Goal: Information Seeking & Learning: Learn about a topic

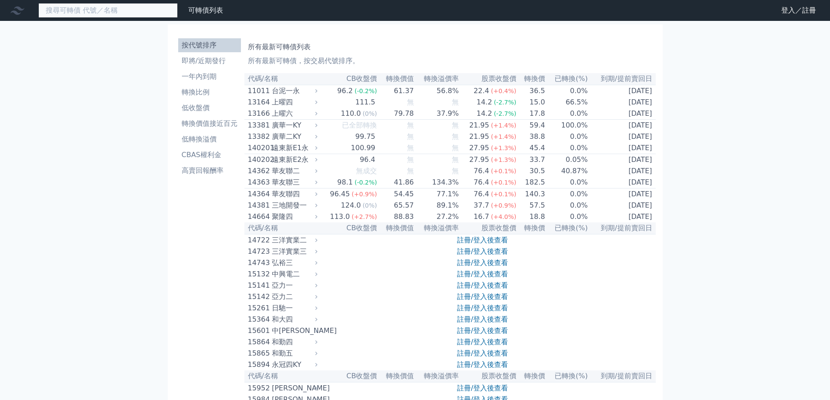
click at [115, 15] on input at bounding box center [107, 10] width 139 height 15
paste input "[PERSON_NAME]"
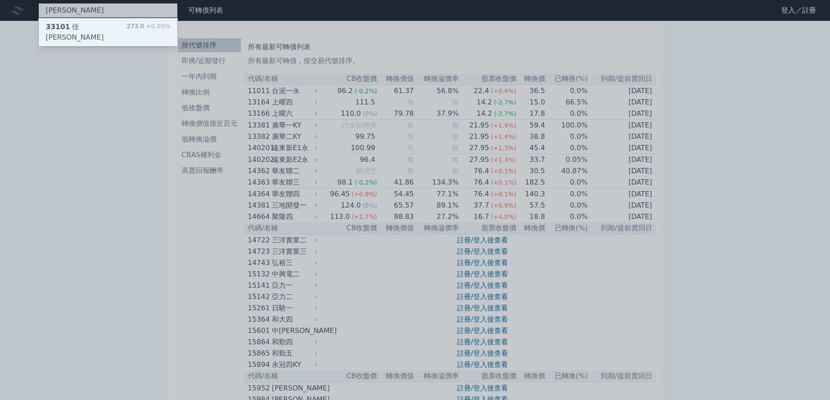
type input "[PERSON_NAME]"
click at [124, 29] on div "33101 佳穎一 273.0 +0.00%" at bounding box center [108, 32] width 139 height 28
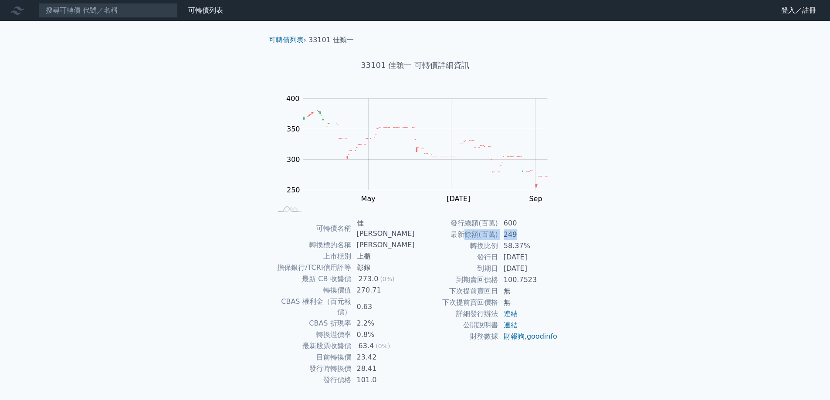
drag, startPoint x: 463, startPoint y: 234, endPoint x: 552, endPoint y: 237, distance: 89.4
click at [551, 237] on tr "最新餘額(百萬) 249" at bounding box center [486, 234] width 143 height 11
click at [552, 237] on td "249" at bounding box center [528, 234] width 60 height 11
drag, startPoint x: 505, startPoint y: 247, endPoint x: 529, endPoint y: 247, distance: 23.5
click at [527, 247] on td "58.37%" at bounding box center [528, 246] width 60 height 11
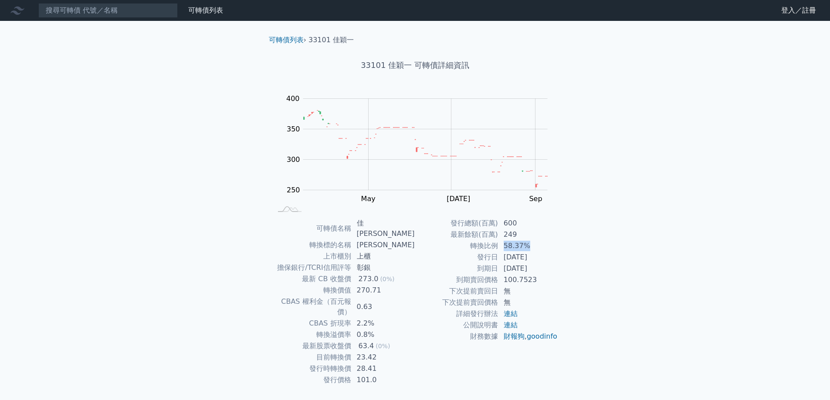
click at [529, 247] on td "58.37%" at bounding box center [528, 246] width 60 height 11
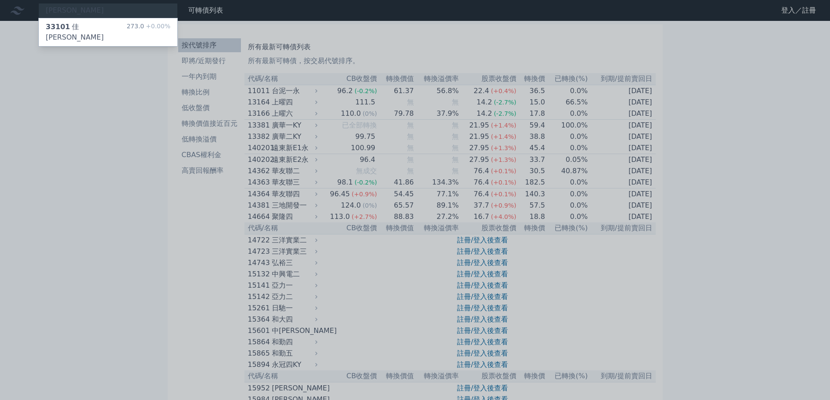
click at [2, 111] on div at bounding box center [415, 200] width 830 height 400
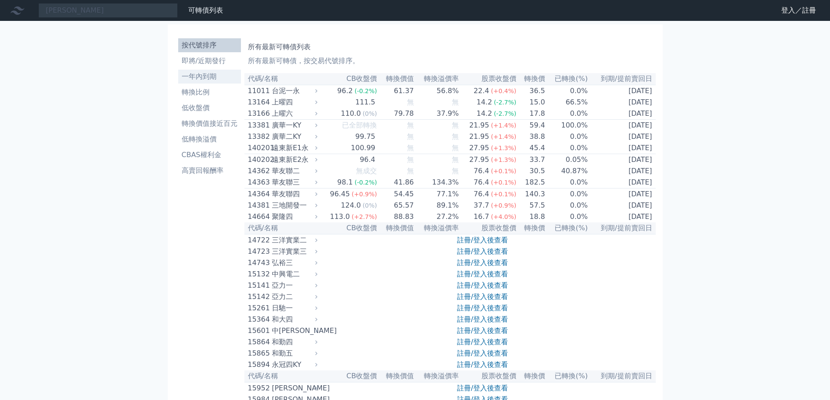
click at [217, 73] on li "一年內到期" at bounding box center [209, 76] width 63 height 10
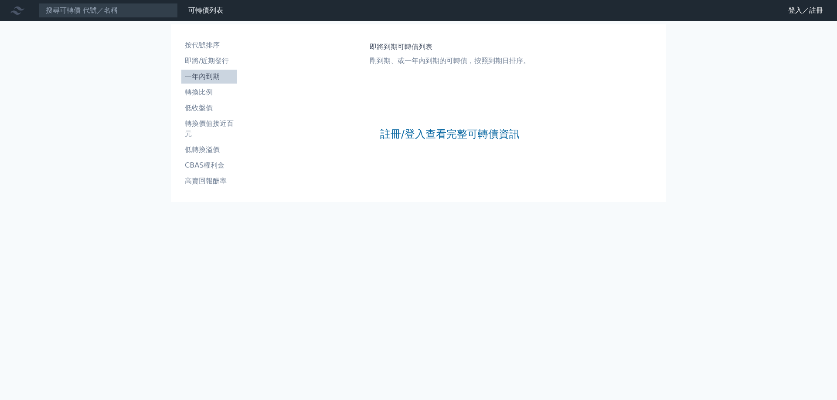
click at [201, 74] on li "一年內到期" at bounding box center [209, 76] width 56 height 10
click at [395, 135] on link "註冊/登入查看完整可轉債資訊" at bounding box center [449, 134] width 139 height 14
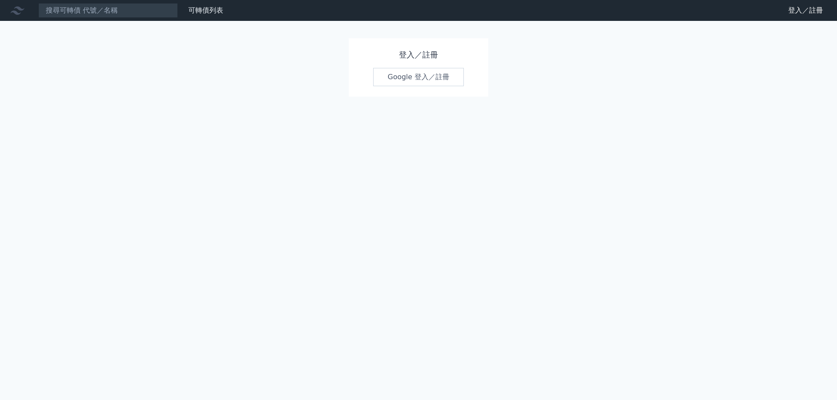
click at [429, 77] on link "Google 登入／註冊" at bounding box center [418, 77] width 91 height 18
click at [397, 75] on link "Google 登入／註冊" at bounding box center [418, 77] width 91 height 18
click at [429, 73] on link "Google 登入／註冊" at bounding box center [418, 77] width 91 height 18
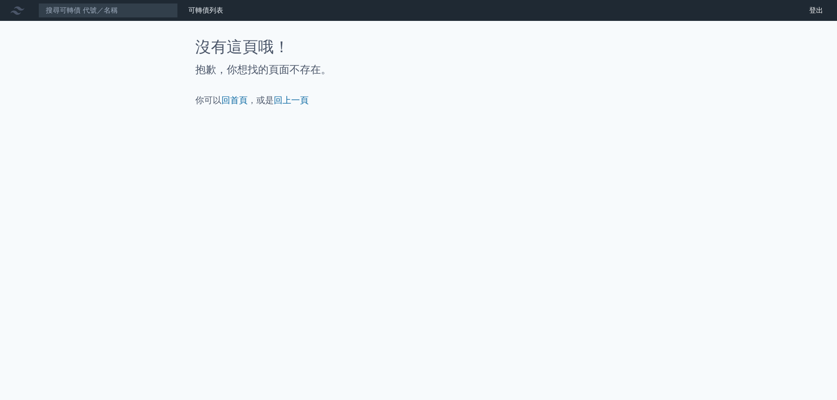
click at [14, 10] on icon at bounding box center [17, 10] width 14 height 14
click at [230, 98] on link "回首頁" at bounding box center [234, 100] width 26 height 10
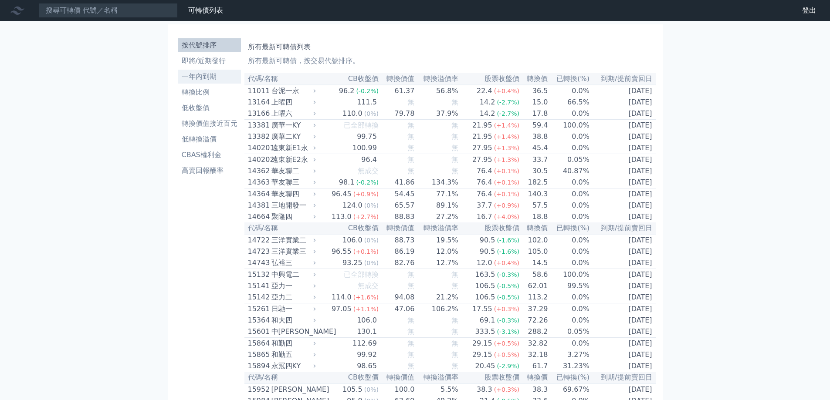
click at [208, 71] on link "一年內到期" at bounding box center [209, 77] width 63 height 14
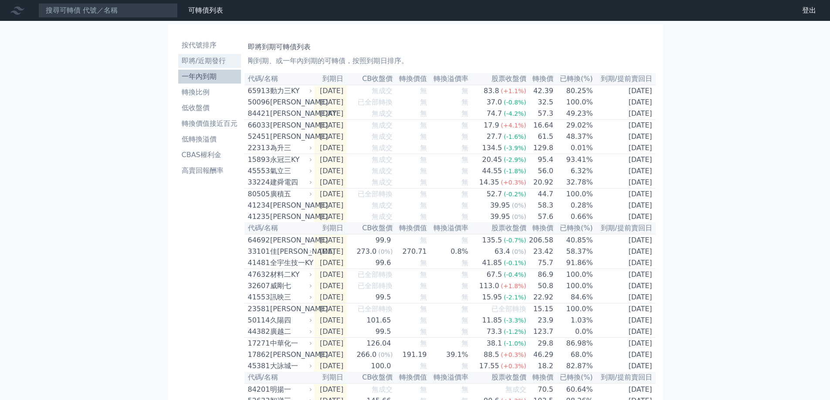
click at [214, 62] on li "即將/近期發行" at bounding box center [209, 61] width 63 height 10
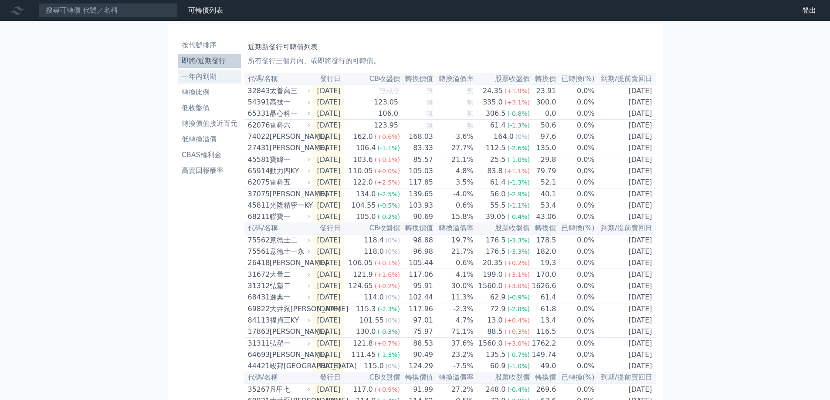
click at [217, 78] on li "一年內到期" at bounding box center [209, 76] width 63 height 10
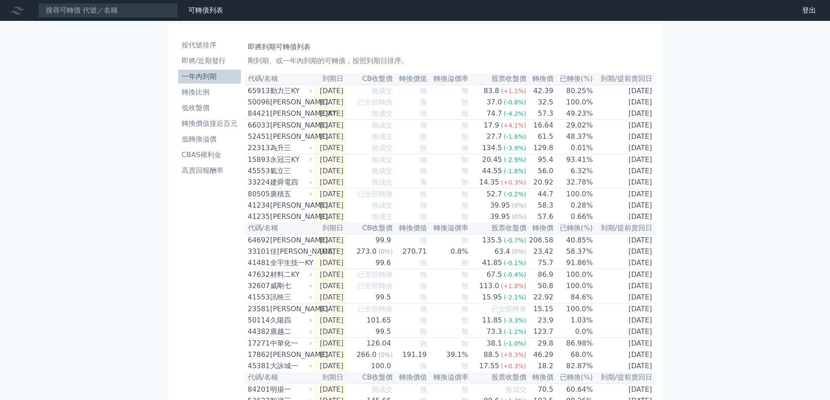
click at [121, 13] on input at bounding box center [107, 10] width 139 height 15
type input "5011"
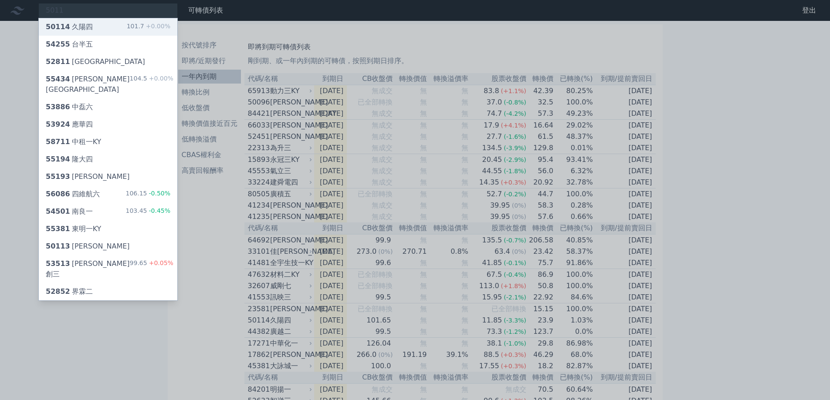
click at [118, 21] on div "50114 久陽四 101.7 +0.00%" at bounding box center [108, 26] width 139 height 17
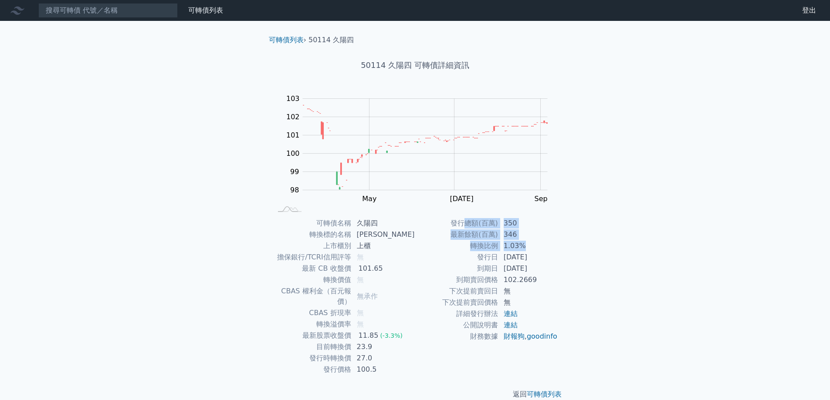
drag, startPoint x: 498, startPoint y: 223, endPoint x: 556, endPoint y: 248, distance: 63.0
click at [556, 248] on tbody "發行總額(百萬) 350 最新餘額(百萬) 346 轉換比例 1.03% 發行日 [DATE] 到期日 [DATE] 到期賣回價格 102.2669 下次提前…" at bounding box center [486, 280] width 143 height 125
click at [556, 248] on td "1.03%" at bounding box center [528, 246] width 60 height 11
drag, startPoint x: 500, startPoint y: 270, endPoint x: 556, endPoint y: 268, distance: 56.7
click at [556, 268] on td "[DATE]" at bounding box center [528, 268] width 60 height 11
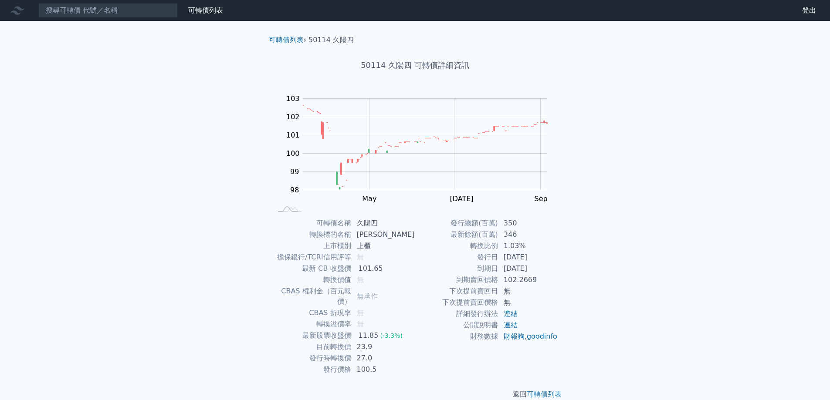
click at [556, 268] on td "[DATE]" at bounding box center [528, 268] width 60 height 11
click at [513, 281] on td "102.2669" at bounding box center [528, 280] width 60 height 11
drag, startPoint x: 498, startPoint y: 281, endPoint x: 559, endPoint y: 284, distance: 61.0
click at [559, 284] on div "可轉債名稱 久陽四 轉換標的名稱 久陽 上市櫃別 上櫃 擔保銀行/TCRI信用評等 無 最新 CB 收盤價 101.65 轉換價值 無 CBAS 權利金（百元…" at bounding box center [415, 297] width 307 height 158
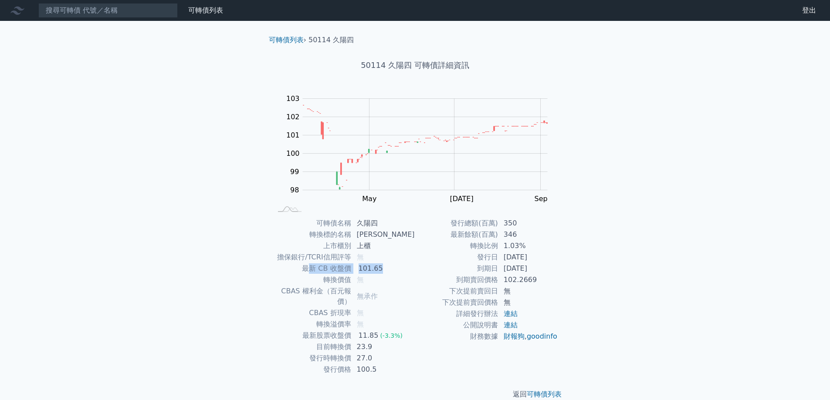
drag, startPoint x: 332, startPoint y: 270, endPoint x: 403, endPoint y: 271, distance: 70.6
click at [403, 271] on tr "最新 CB 收盤價 101.65" at bounding box center [343, 268] width 143 height 11
click at [403, 271] on td "101.65" at bounding box center [384, 268] width 64 height 11
drag, startPoint x: 362, startPoint y: 339, endPoint x: 381, endPoint y: 339, distance: 19.2
click at [381, 342] on td "23.9" at bounding box center [384, 347] width 64 height 11
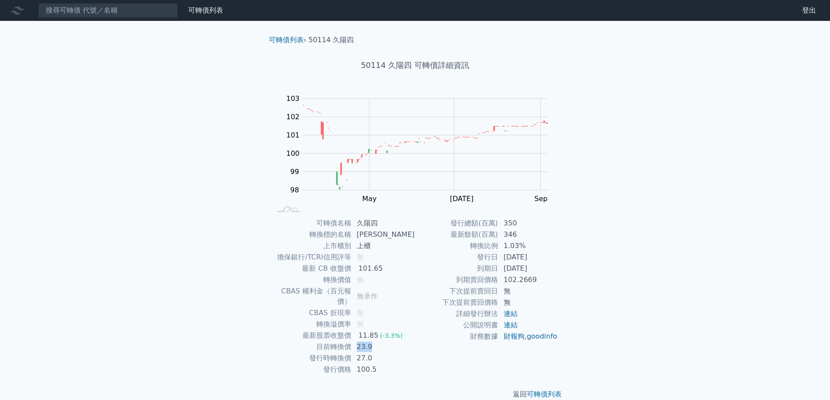
click at [382, 342] on td "23.9" at bounding box center [384, 347] width 64 height 11
drag, startPoint x: 364, startPoint y: 348, endPoint x: 382, endPoint y: 349, distance: 18.3
click at [382, 353] on td "27.0" at bounding box center [384, 358] width 64 height 11
drag, startPoint x: 360, startPoint y: 350, endPoint x: 387, endPoint y: 351, distance: 27.0
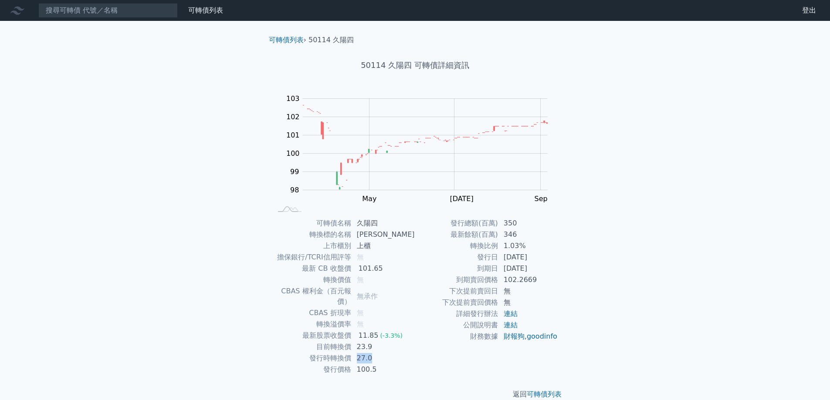
click at [387, 353] on td "27.0" at bounding box center [384, 358] width 64 height 11
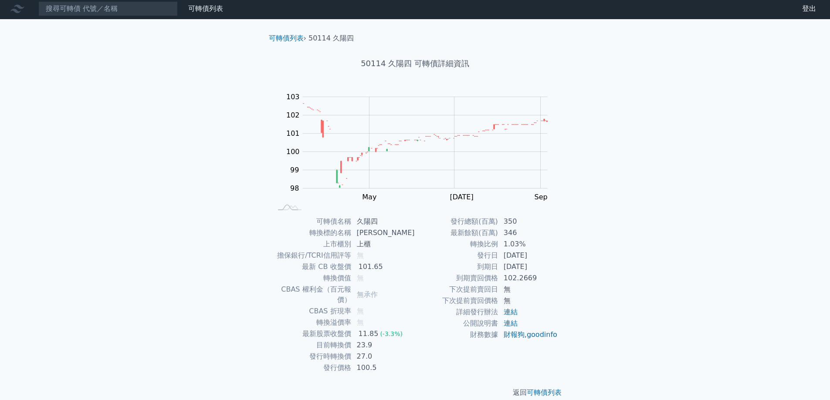
scroll to position [3, 0]
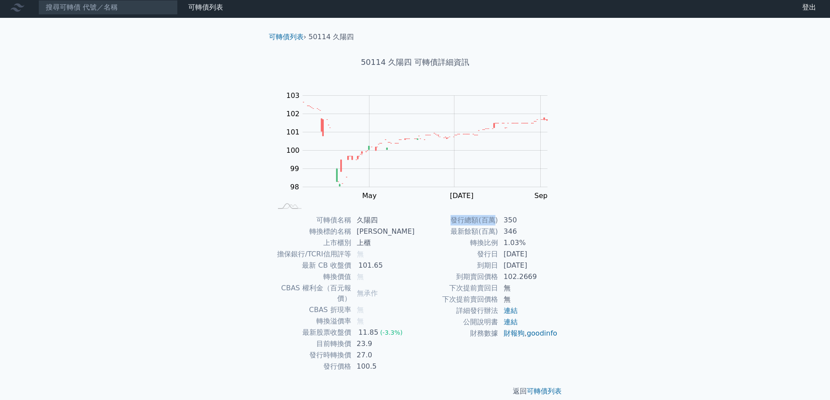
drag, startPoint x: 496, startPoint y: 223, endPoint x: 608, endPoint y: 272, distance: 122.2
click at [608, 272] on div "可轉債列表 財務數據 可轉債列表 財務數據 登出 登出 可轉債列表 › 50114 久陽四 50114 久陽四 可轉債詳細資訊 Zoom Out 100 96…" at bounding box center [415, 204] width 830 height 414
click at [15, 7] on icon at bounding box center [17, 7] width 14 height 14
click at [15, 6] on icon at bounding box center [17, 7] width 14 height 14
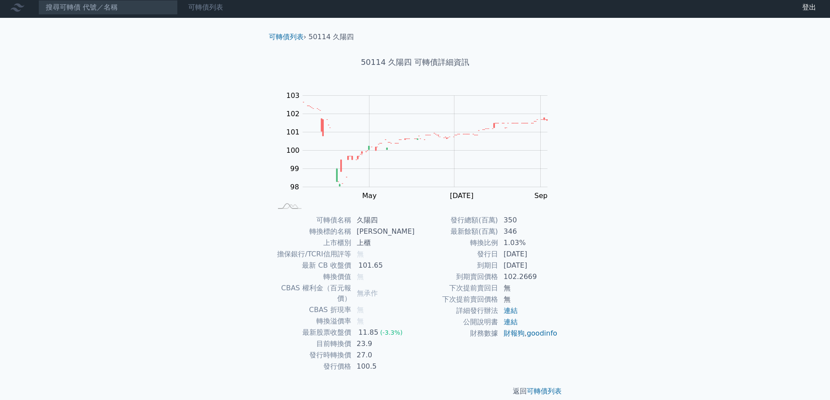
click at [215, 5] on link "可轉債列表" at bounding box center [205, 7] width 35 height 8
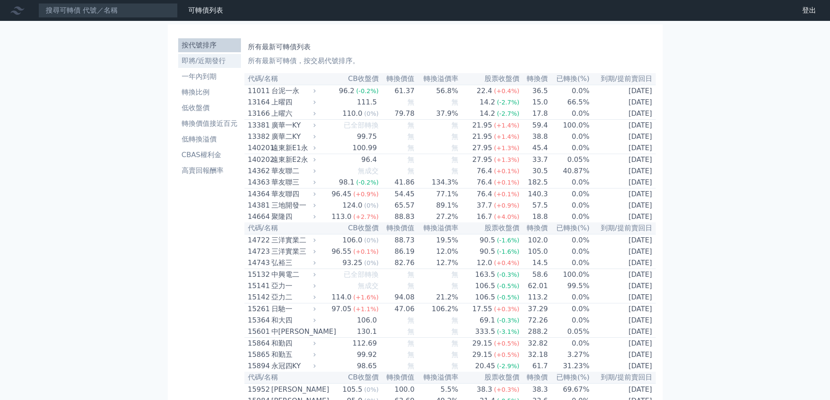
click at [211, 65] on li "即將/近期發行" at bounding box center [209, 61] width 63 height 10
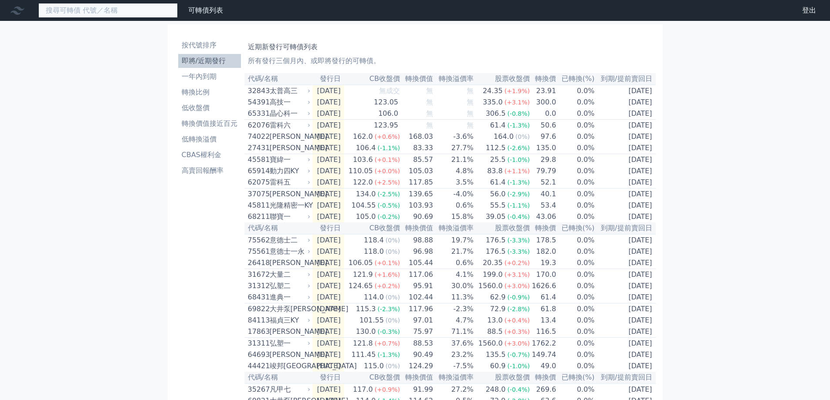
click at [119, 10] on input at bounding box center [107, 10] width 139 height 15
